Goal: Task Accomplishment & Management: Complete application form

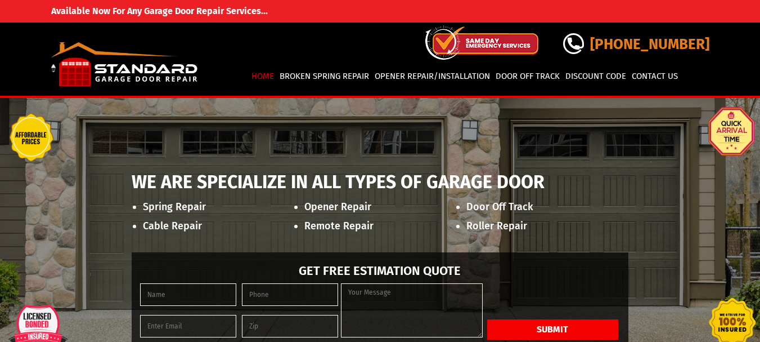
click at [630, 67] on link "Contact Us" at bounding box center [655, 76] width 50 height 19
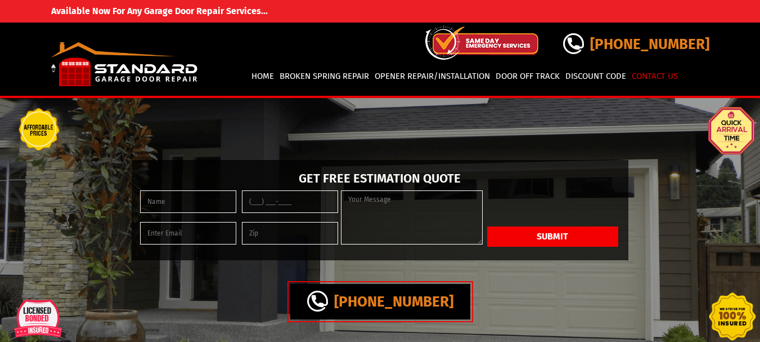
click at [375, 201] on textarea at bounding box center [411, 217] width 141 height 54
paste textarea "I am with a local, family-owned janitorial company and would love to give you a…"
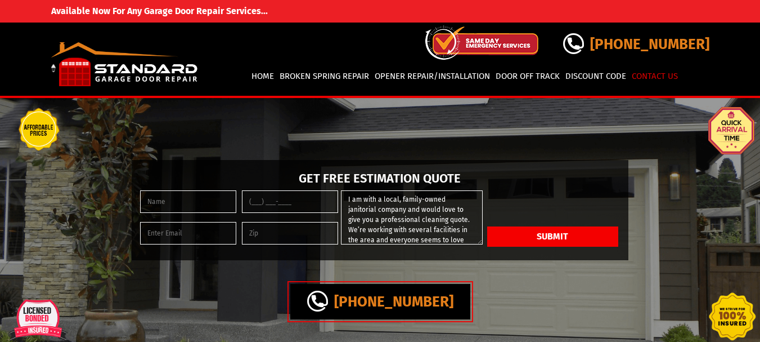
scroll to position [183, 0]
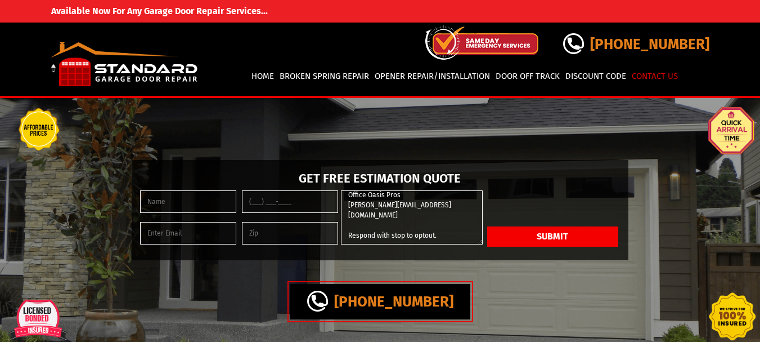
type textarea "I am with a local, family-owned janitorial company and would love to give you a…"
click at [252, 191] on input "tel" at bounding box center [290, 201] width 96 height 23
type input "(401) 341-1688"
click at [285, 228] on input "text" at bounding box center [290, 233] width 96 height 23
type input "34741"
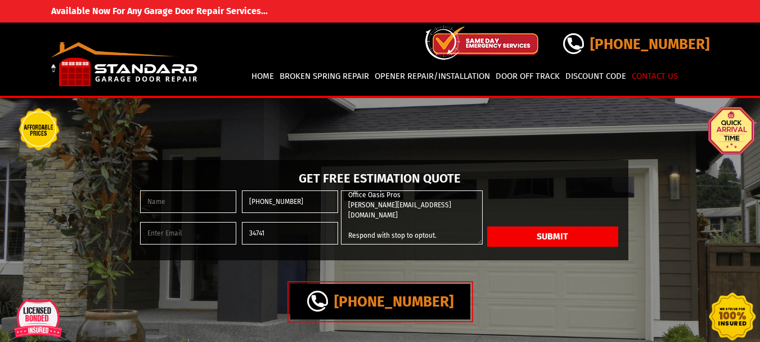
type input "Andrea Fisher"
type input "andrea@officeoasispros.com"
click at [391, 223] on textarea "I am with a local, family-owned janitorial company and would love to give you a…" at bounding box center [411, 217] width 141 height 54
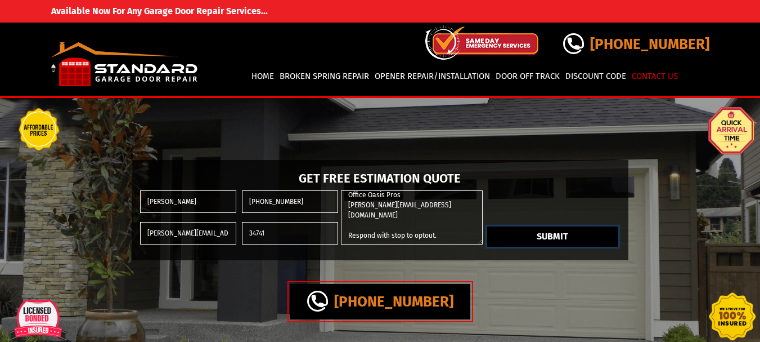
click at [543, 235] on button "Submit" at bounding box center [552, 236] width 131 height 20
